Goal: Entertainment & Leisure: Consume media (video, audio)

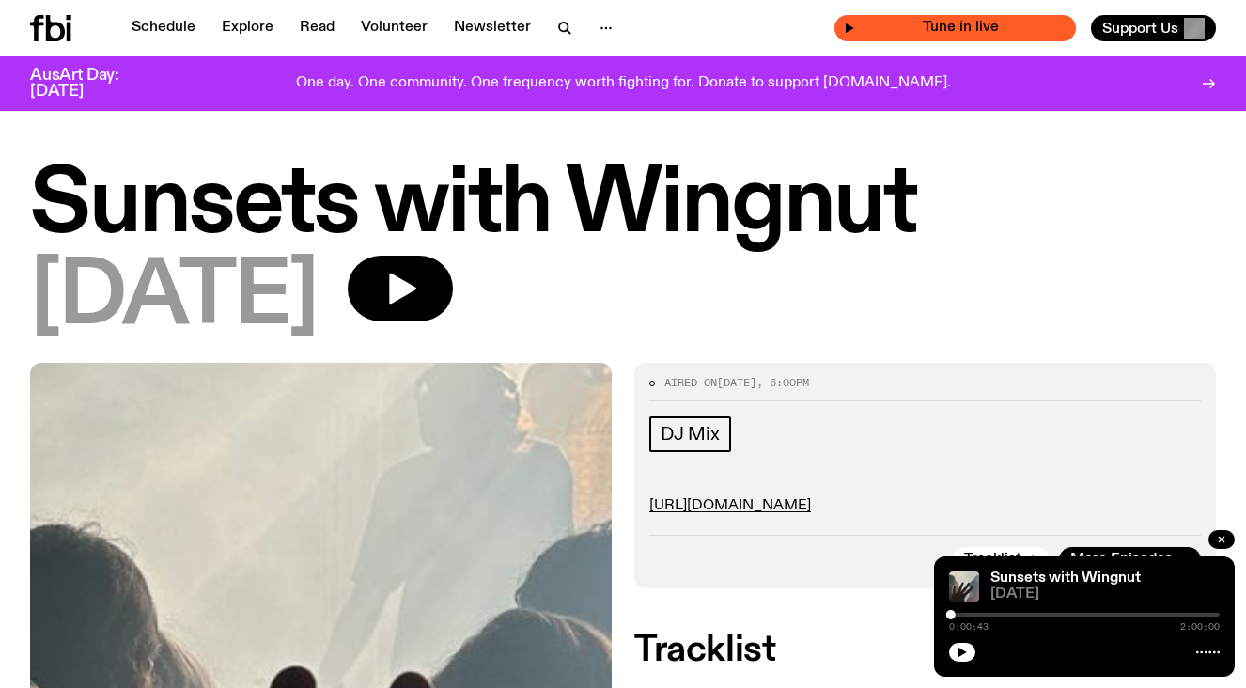
scroll to position [103, 0]
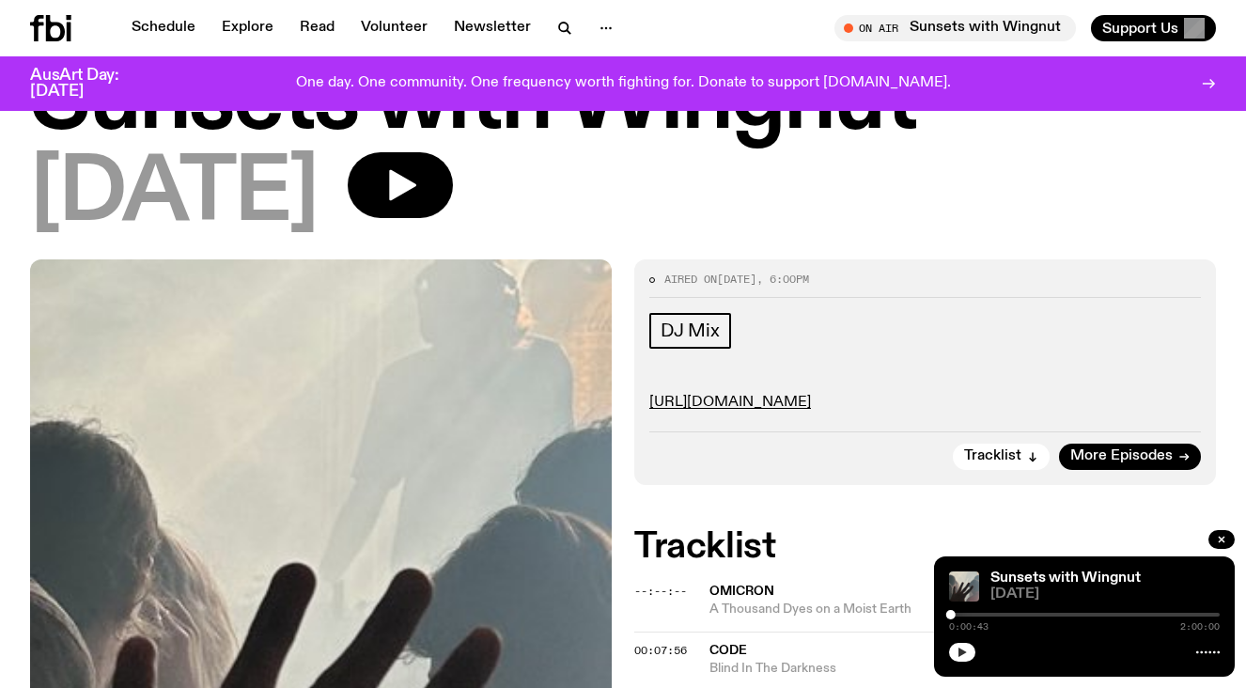
click at [960, 652] on icon "button" at bounding box center [963, 651] width 8 height 9
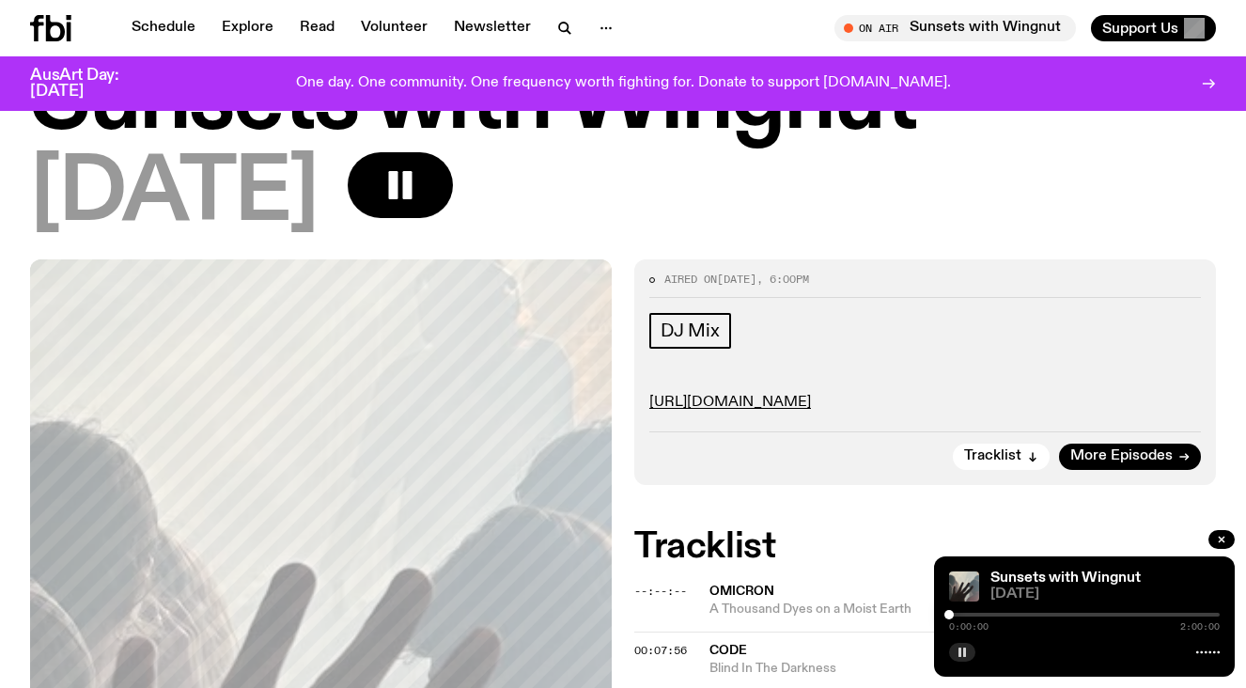
drag, startPoint x: 951, startPoint y: 612, endPoint x: 909, endPoint y: 616, distance: 42.5
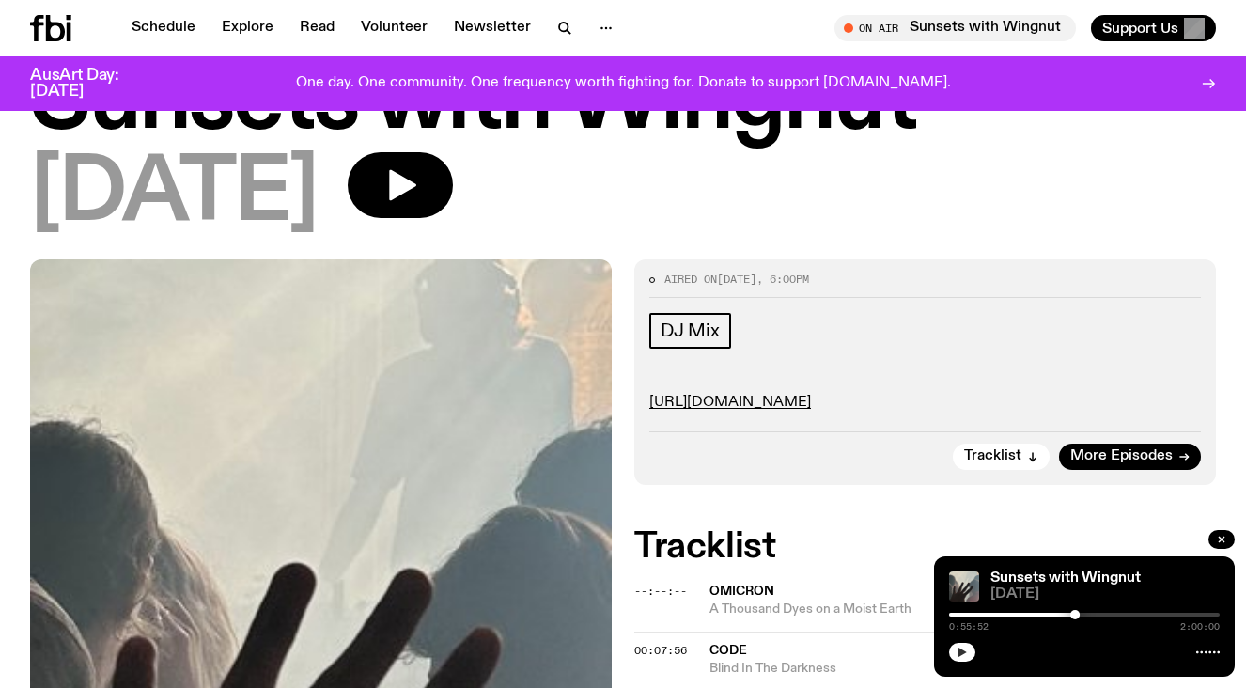
click at [961, 655] on icon "button" at bounding box center [962, 652] width 11 height 11
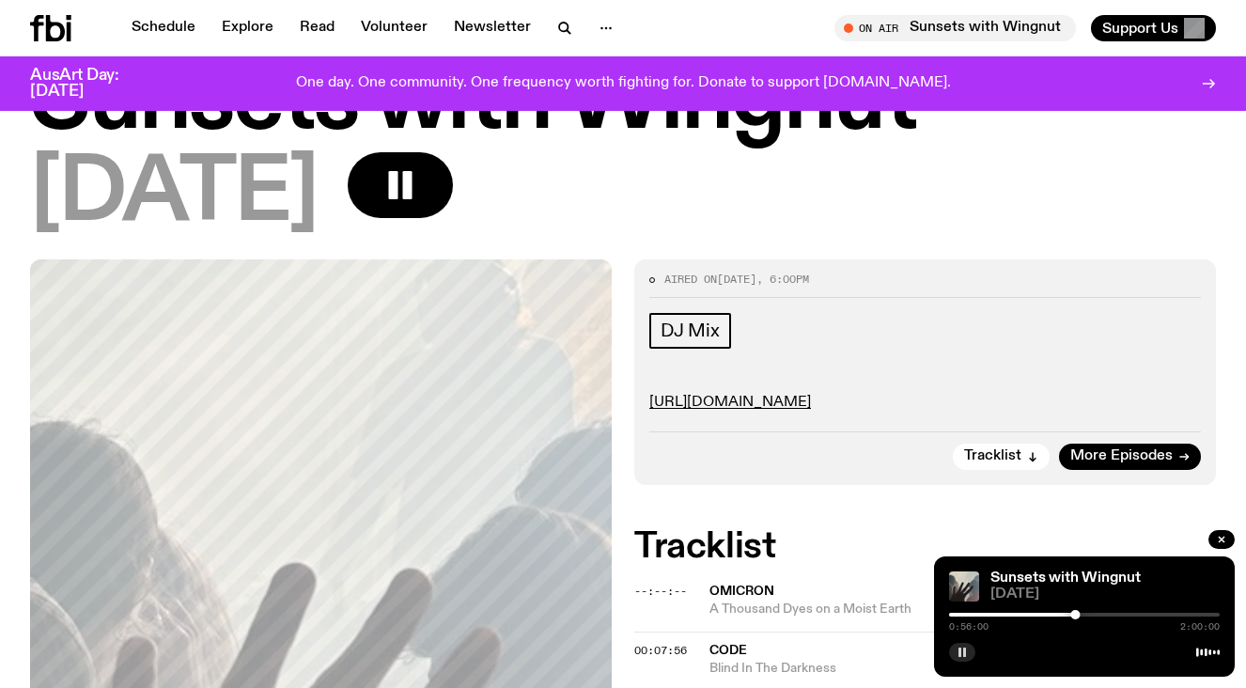
click at [965, 649] on rect "button" at bounding box center [964, 651] width 3 height 9
click at [965, 649] on icon "button" at bounding box center [962, 652] width 11 height 11
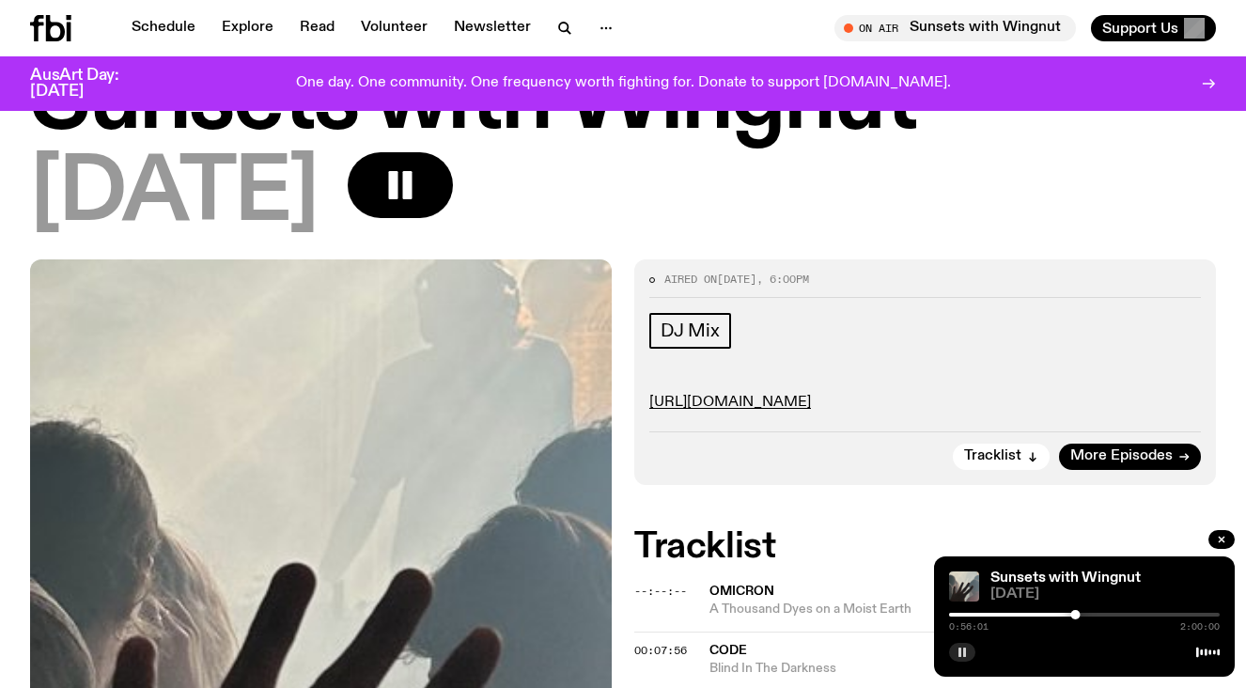
click at [965, 650] on rect "button" at bounding box center [964, 651] width 3 height 9
click at [967, 649] on icon "button" at bounding box center [962, 652] width 11 height 11
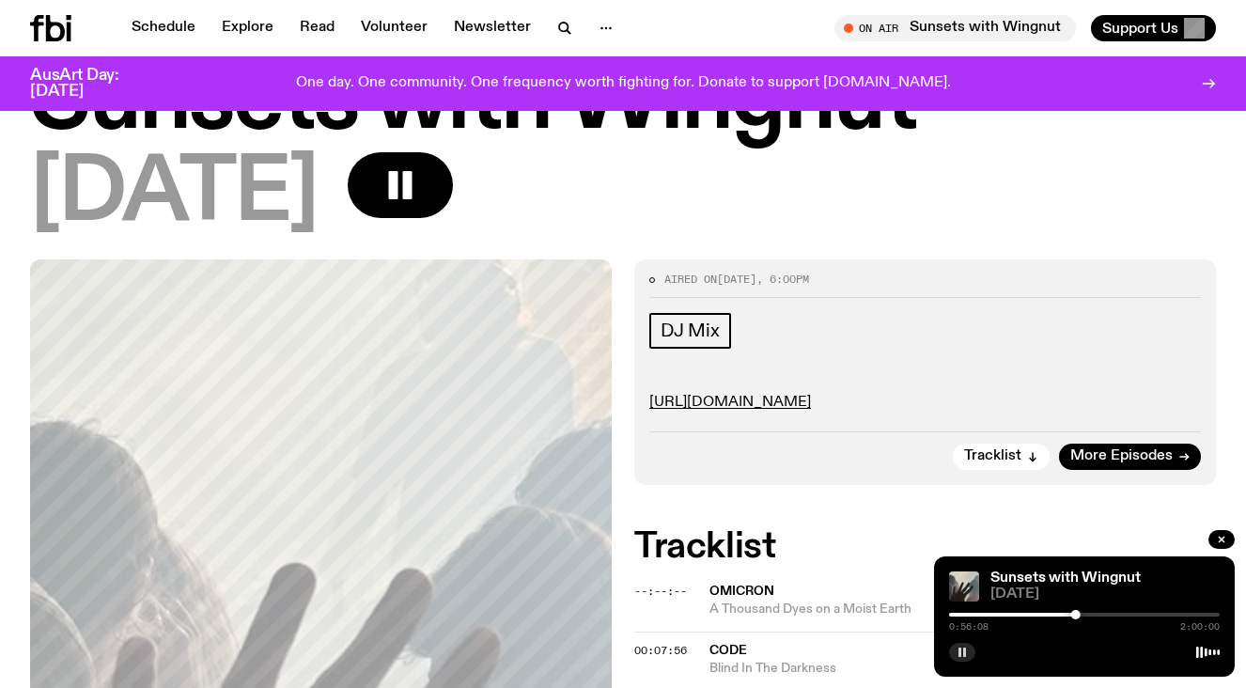
click at [960, 656] on rect "button" at bounding box center [960, 651] width 3 height 9
click at [960, 656] on icon "button" at bounding box center [962, 652] width 11 height 11
click at [962, 656] on icon "button" at bounding box center [962, 652] width 11 height 11
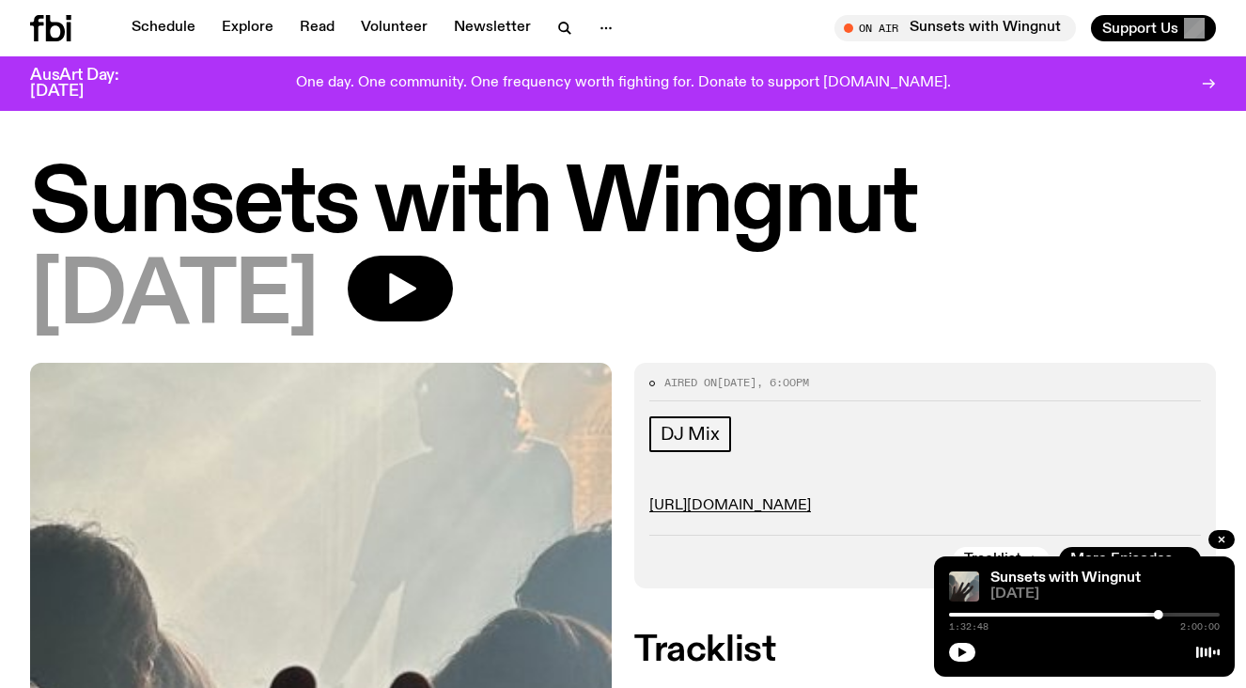
scroll to position [103, 0]
